Goal: Transaction & Acquisition: Purchase product/service

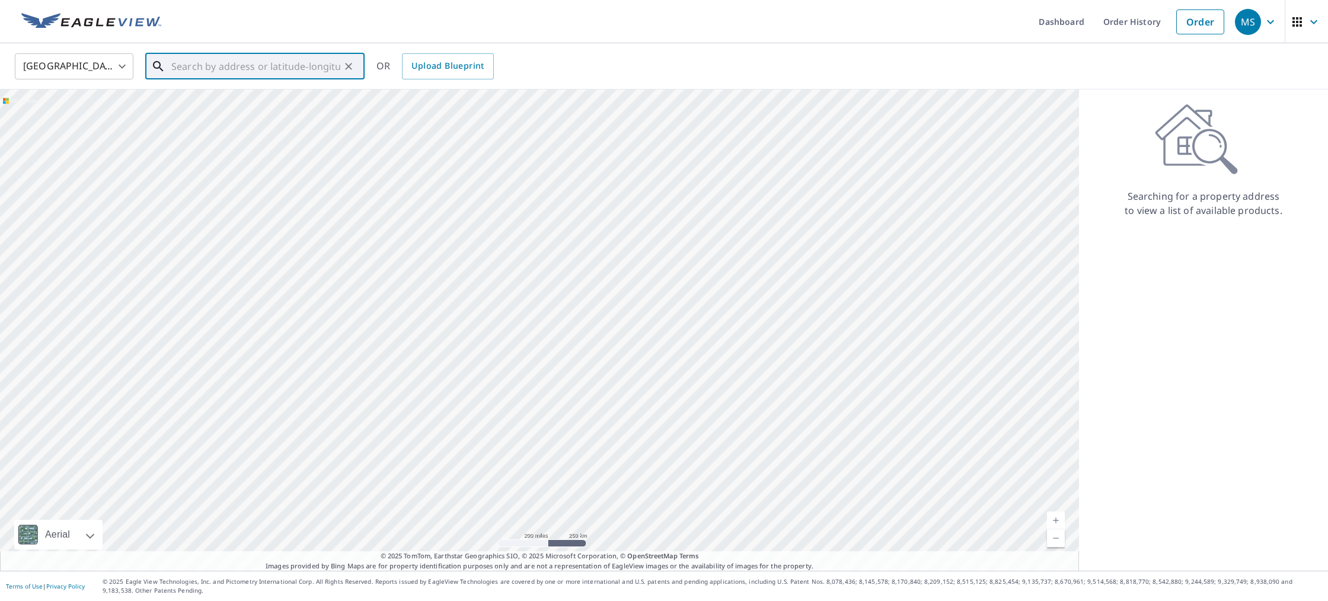
click at [223, 67] on input "text" at bounding box center [255, 66] width 169 height 33
paste input "[STREET_ADDRESS]"
click at [260, 108] on p "[GEOGRAPHIC_DATA]" at bounding box center [262, 114] width 186 height 12
type input "[STREET_ADDRESS]"
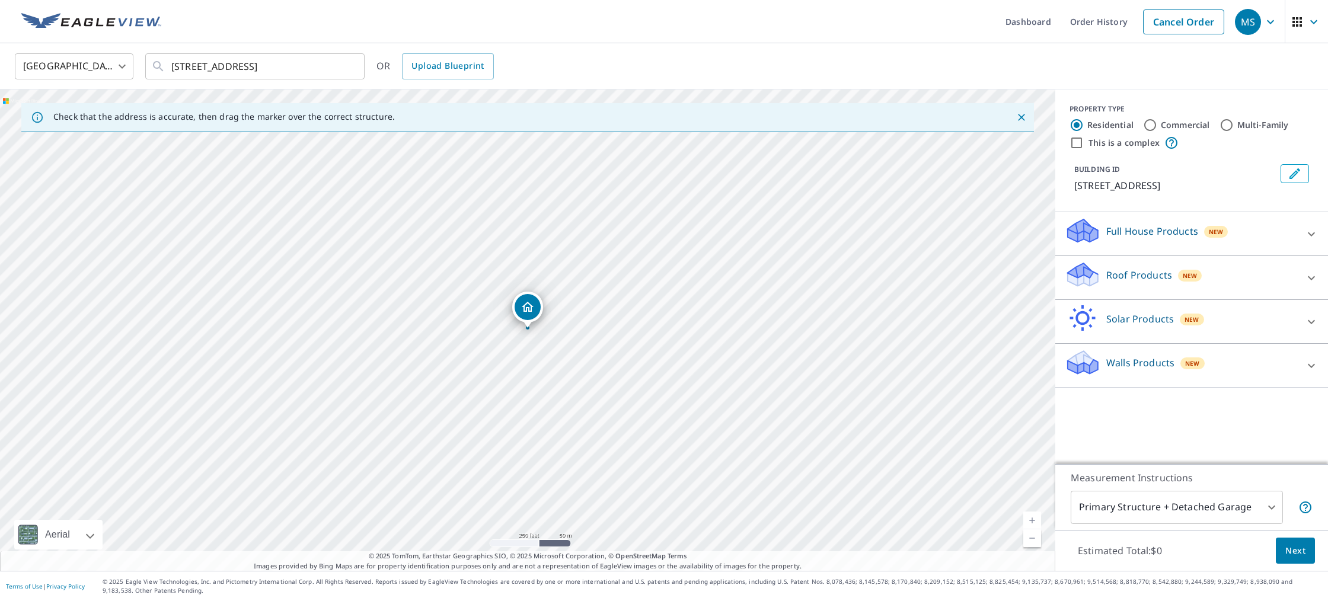
click at [1144, 229] on p "Full House Products" at bounding box center [1152, 231] width 92 height 14
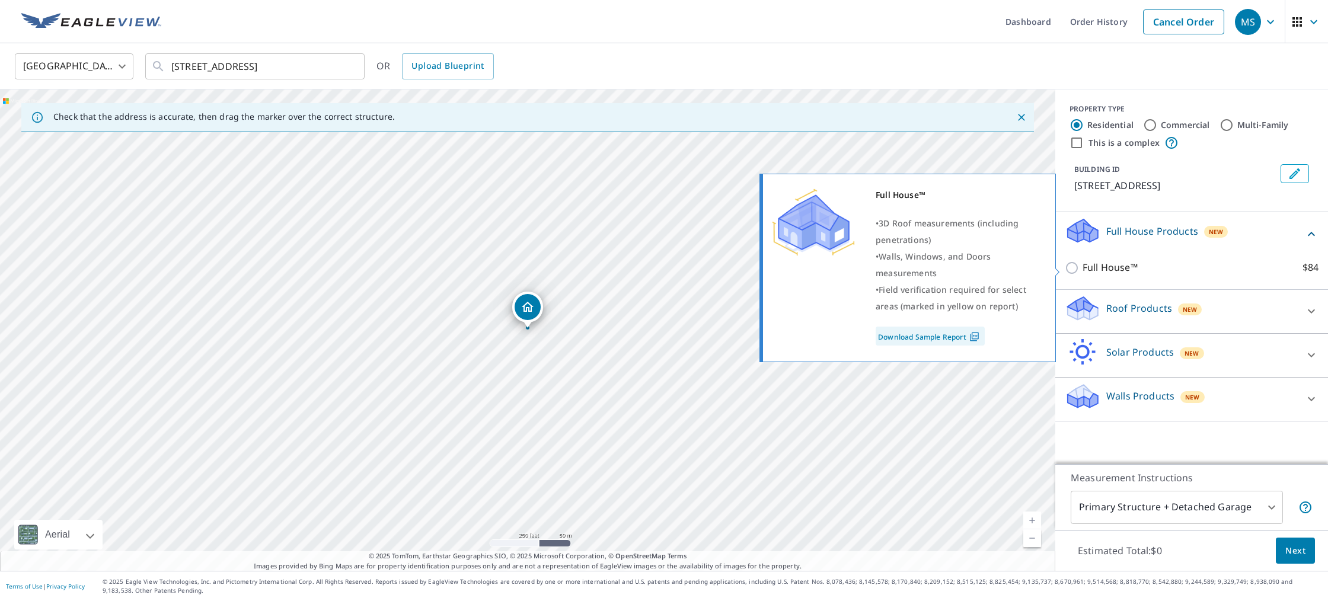
click at [1074, 270] on input "Full House™ $84" at bounding box center [1074, 268] width 18 height 14
checkbox input "true"
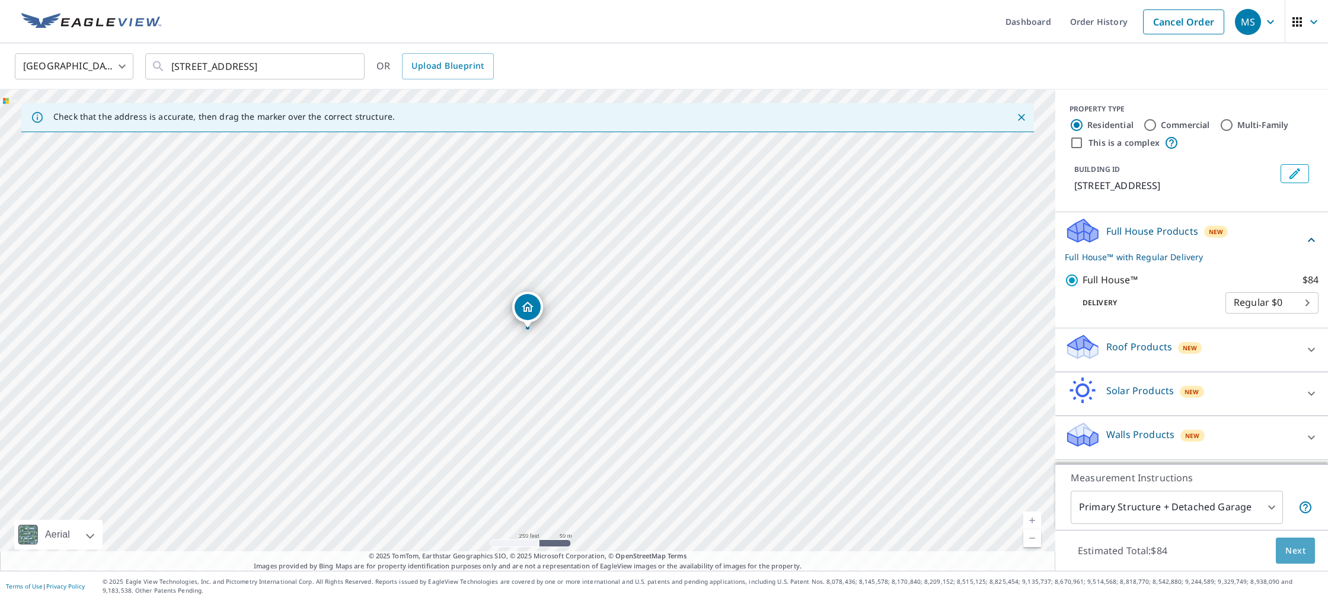
click at [1299, 549] on span "Next" at bounding box center [1296, 551] width 20 height 15
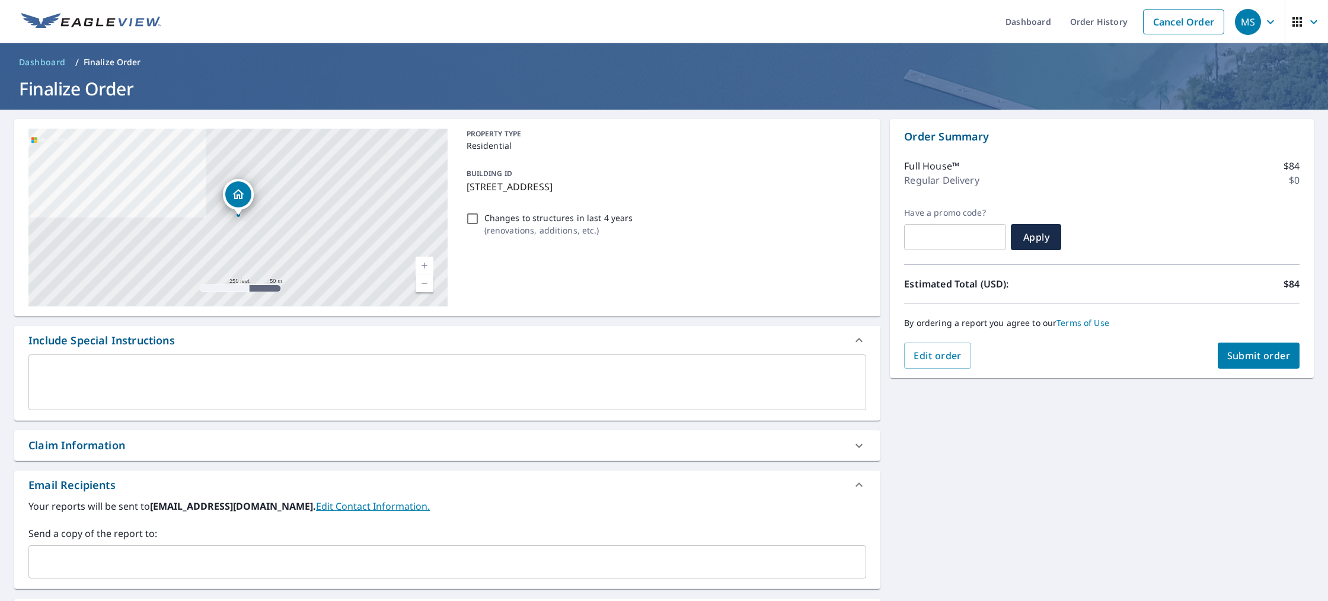
scroll to position [13, 0]
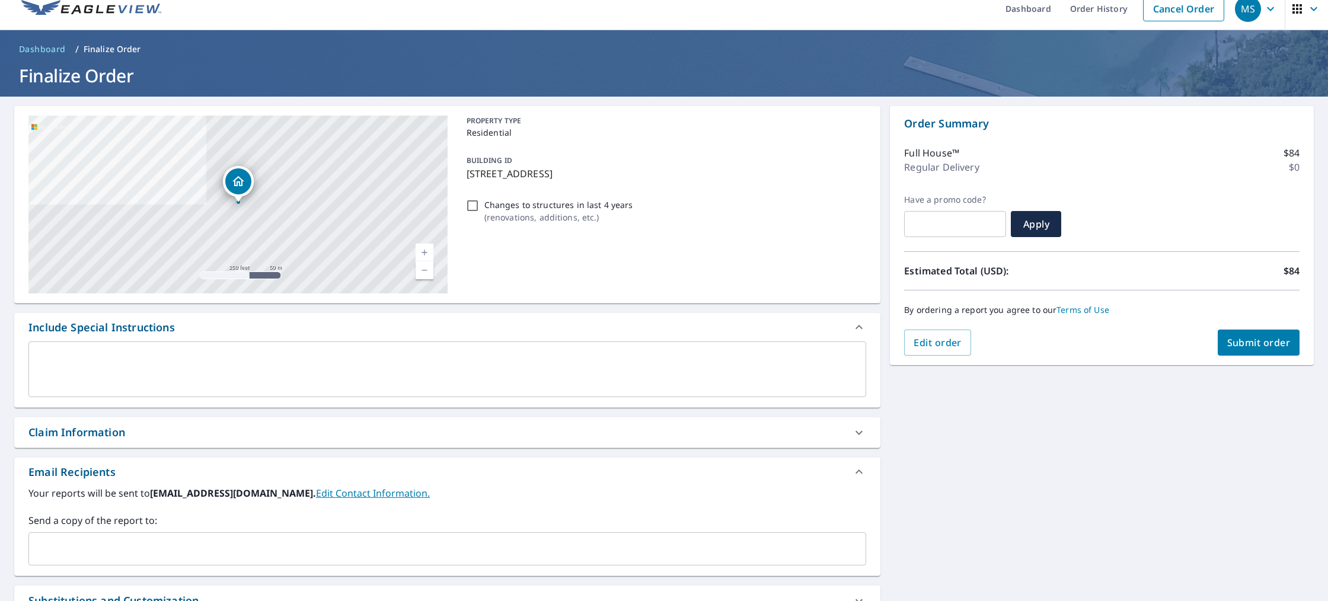
click at [230, 555] on input "text" at bounding box center [438, 549] width 809 height 23
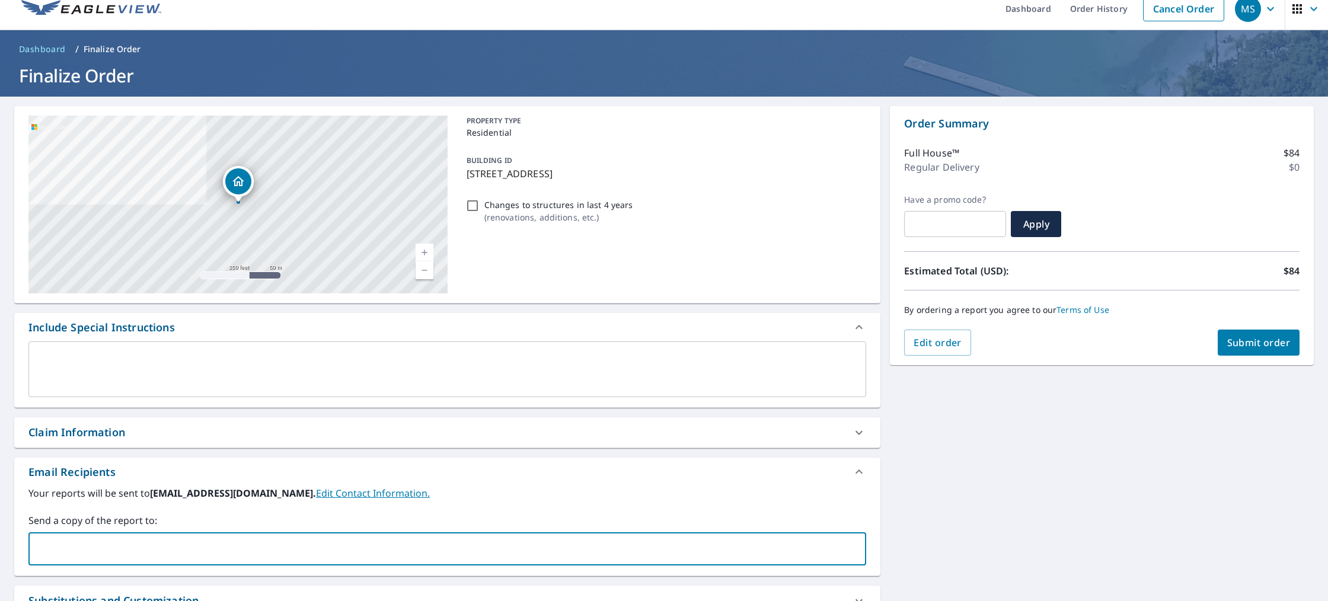
type input "[EMAIL_ADDRESS][DOMAIN_NAME]"
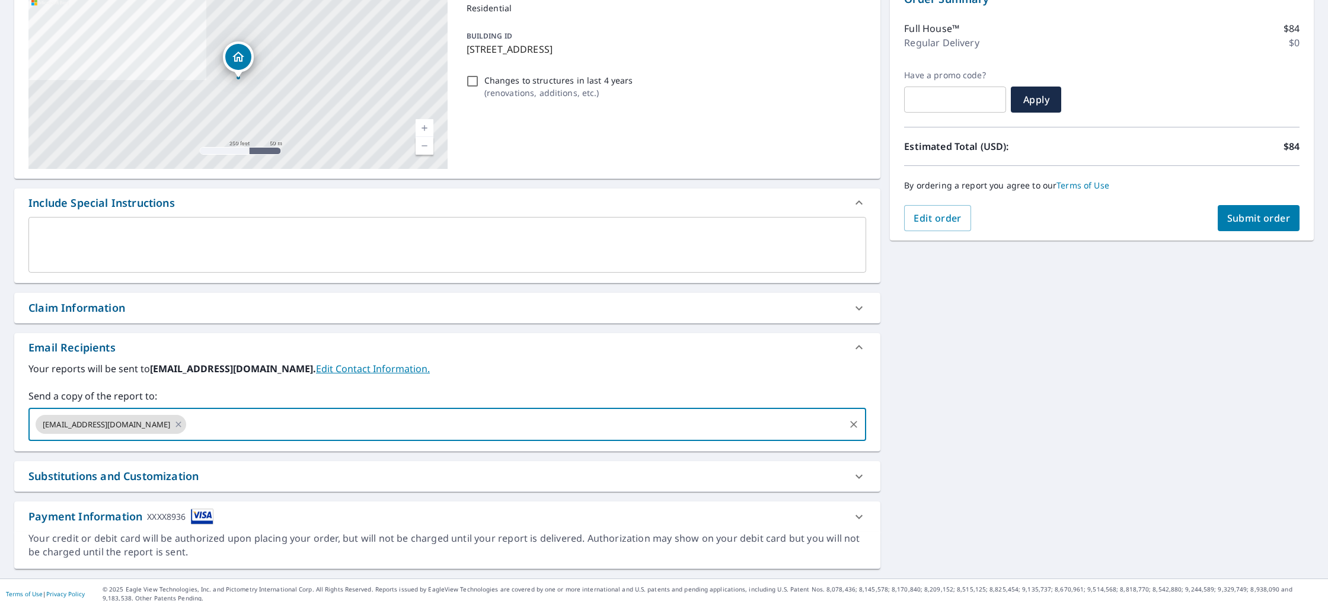
scroll to position [145, 0]
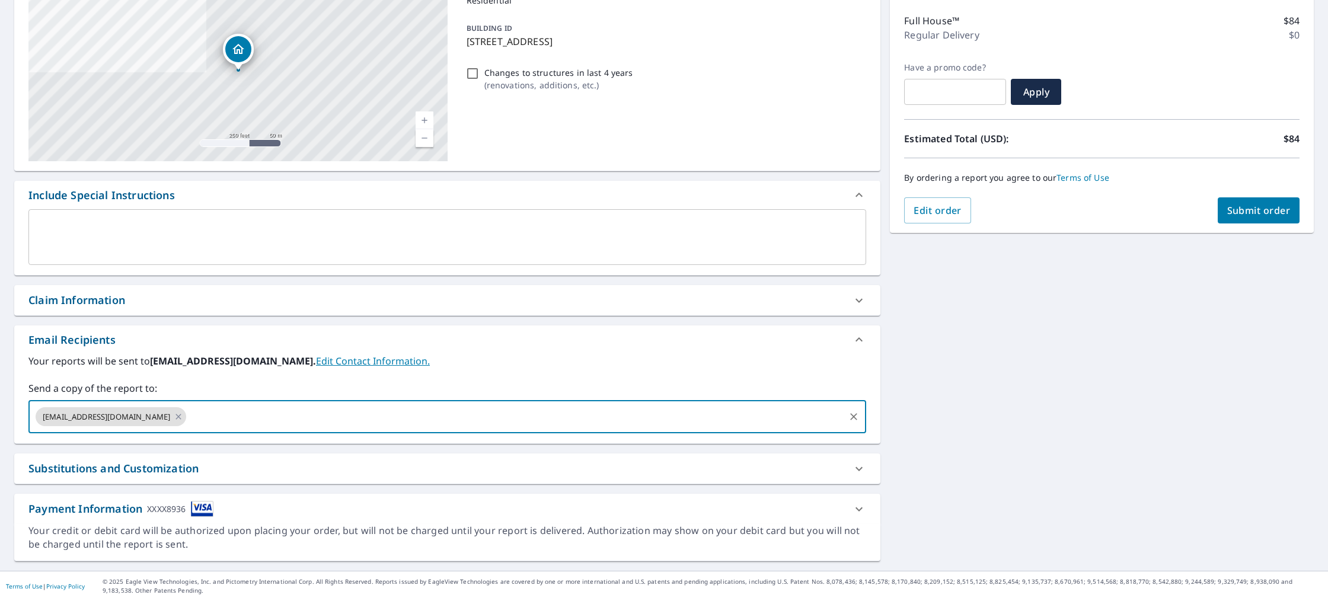
click at [1245, 214] on span "Submit order" at bounding box center [1258, 210] width 63 height 13
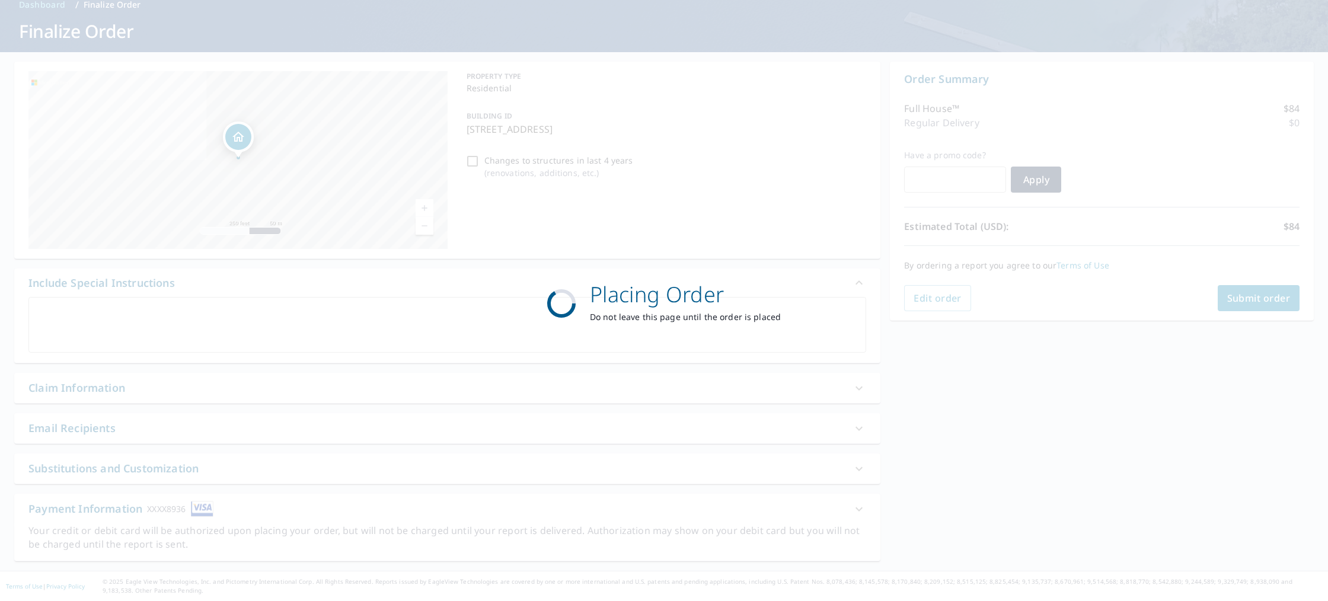
scroll to position [58, 0]
